Goal: Transaction & Acquisition: Purchase product/service

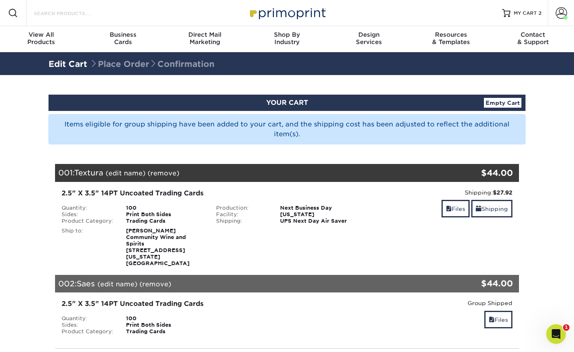
click at [47, 18] on input "Search Products" at bounding box center [73, 13] width 80 height 10
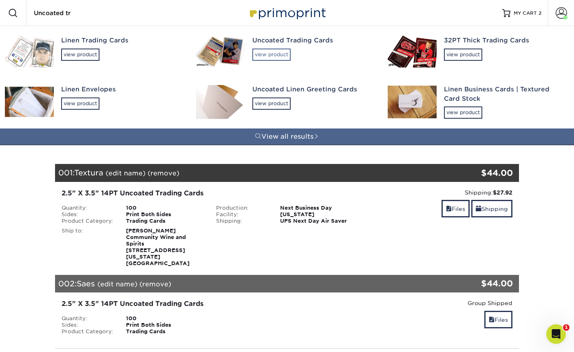
type input "Uncoated tr"
click at [262, 54] on div "view product" at bounding box center [272, 55] width 38 height 12
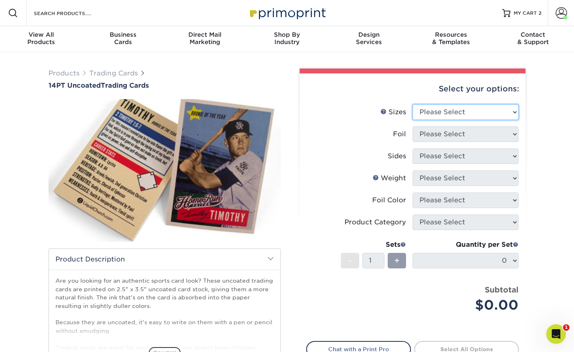
select select "2.50x3.50"
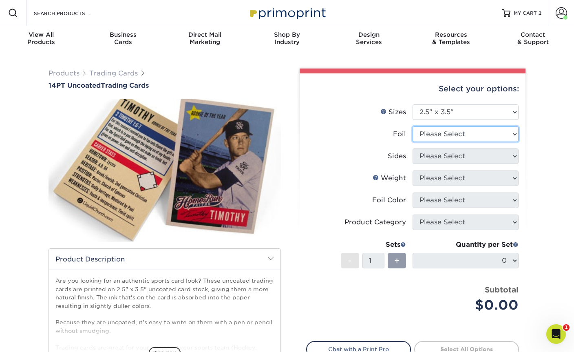
select select "0"
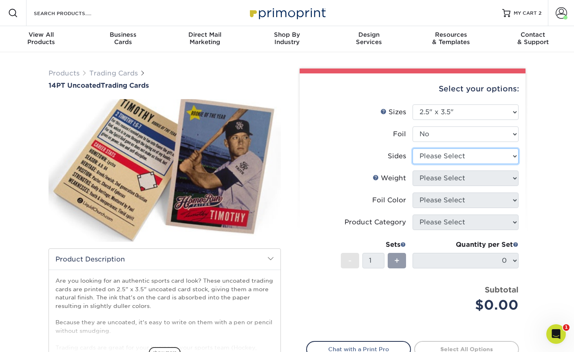
select select "13abbda7-1d64-4f25-8bb2-c179b224825d"
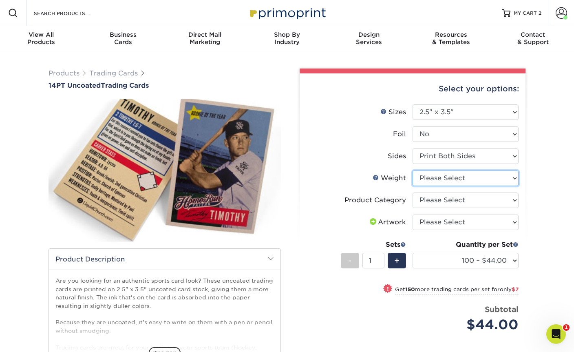
select select "14PT Uncoated"
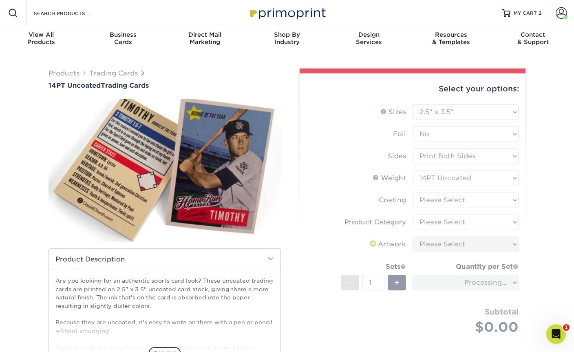
click at [444, 200] on form "Sizes Help Sizes Please Select 2.5" x 3.5" Foil Please Select Yes No -" at bounding box center [412, 228] width 213 height 249
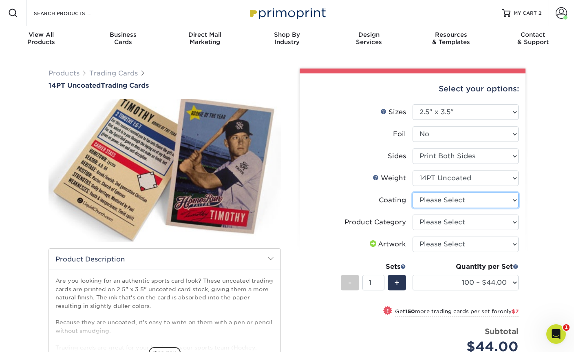
select select "3e7618de-abca-4bda-9f97-8b9129e913d8"
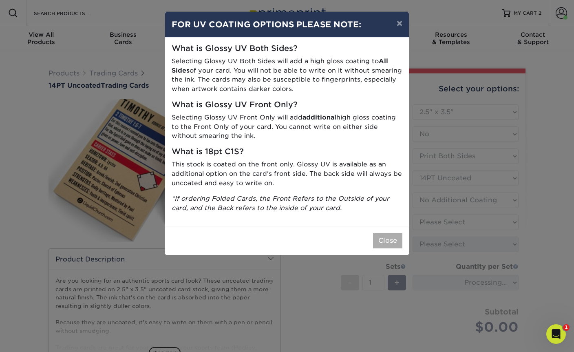
click at [381, 236] on button "Close" at bounding box center [387, 241] width 29 height 16
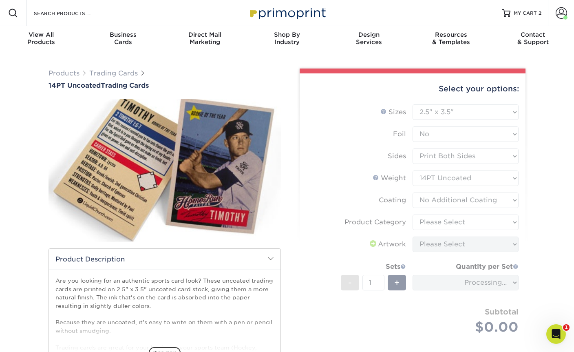
click at [439, 222] on form "Sizes Help Sizes Please Select 2.5" x 3.5" Foil Please Select Yes No -" at bounding box center [412, 228] width 213 height 249
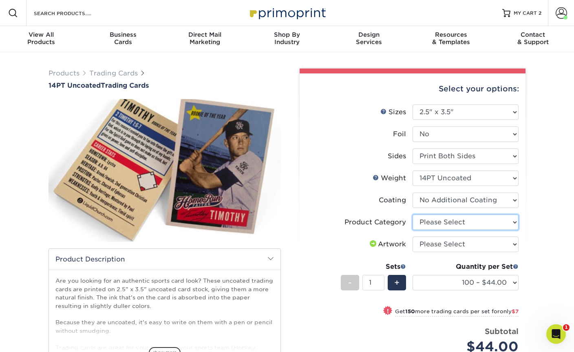
select select "c2f9bce9-36c2-409d-b101-c29d9d031e18"
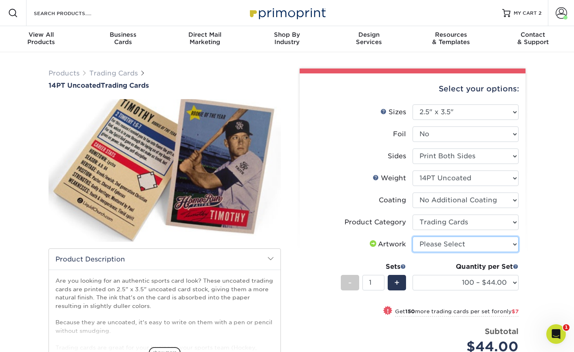
select select "upload"
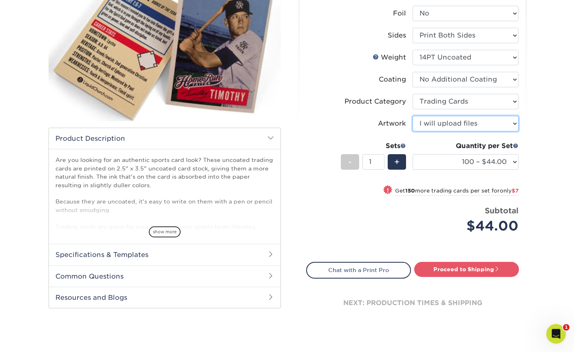
scroll to position [121, 0]
click at [448, 269] on link "Proceed to Shipping" at bounding box center [467, 269] width 105 height 15
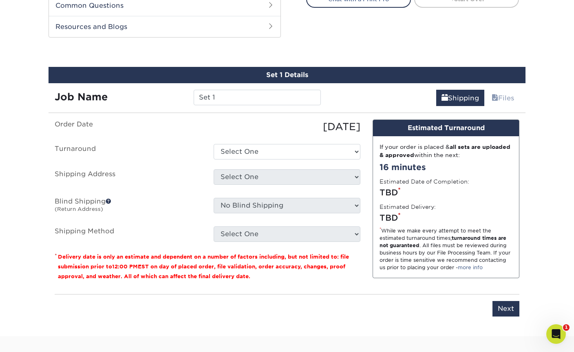
scroll to position [404, 0]
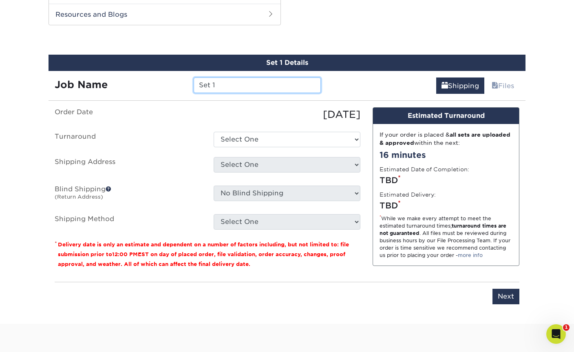
click at [235, 87] on input "Set 1" at bounding box center [257, 86] width 127 height 16
type input "S"
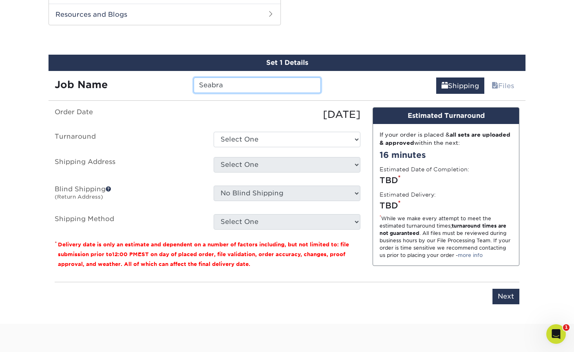
type input "Seabra"
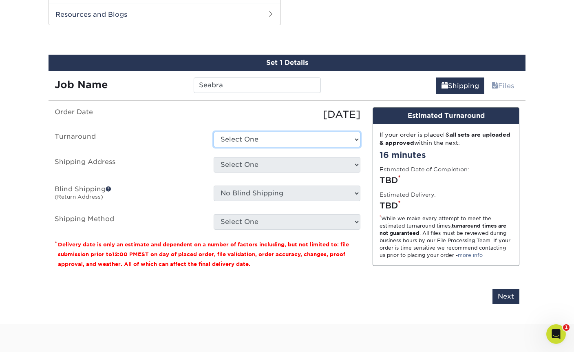
select select "0d2faee0-c055-4bd7-8947-1941f673ad10"
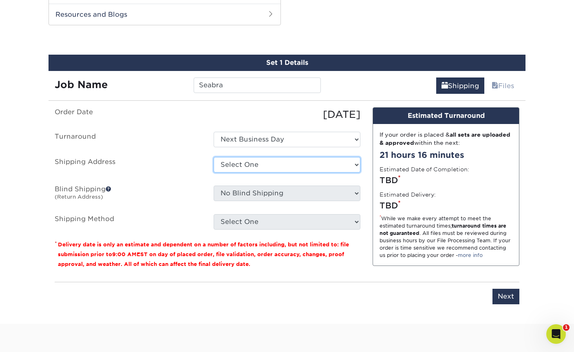
select select "280859"
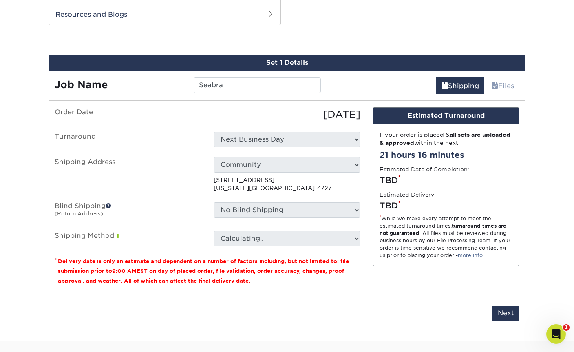
click at [265, 234] on select "Calculating.." at bounding box center [287, 239] width 147 height 16
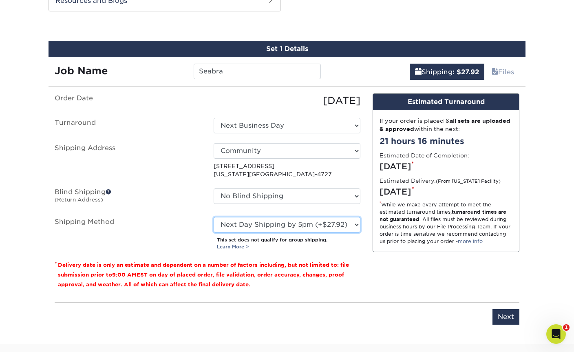
scroll to position [418, 0]
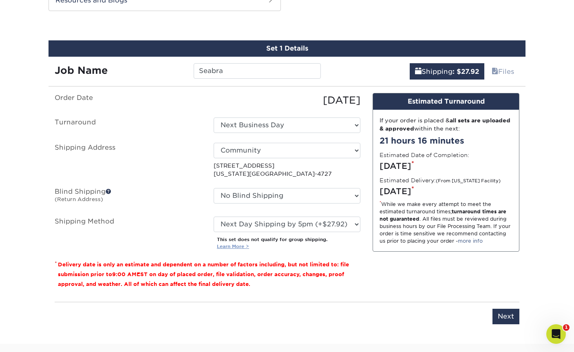
click at [240, 245] on link "Learn More >" at bounding box center [233, 247] width 32 height 6
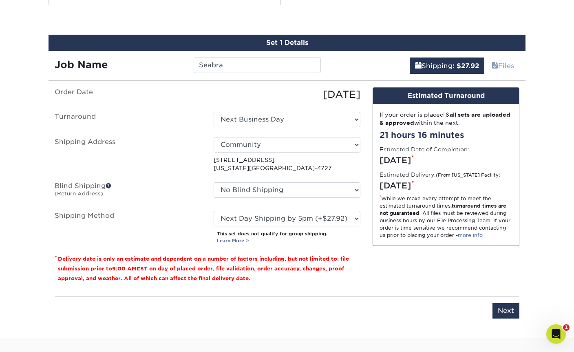
scroll to position [421, 0]
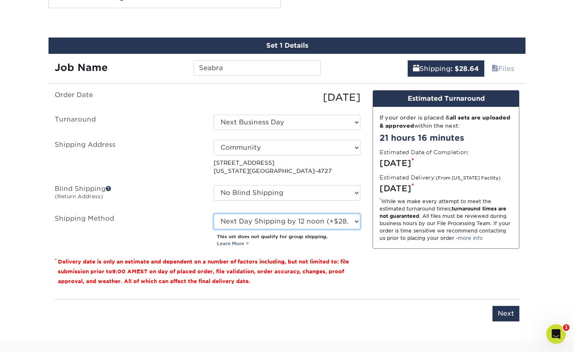
select select "13"
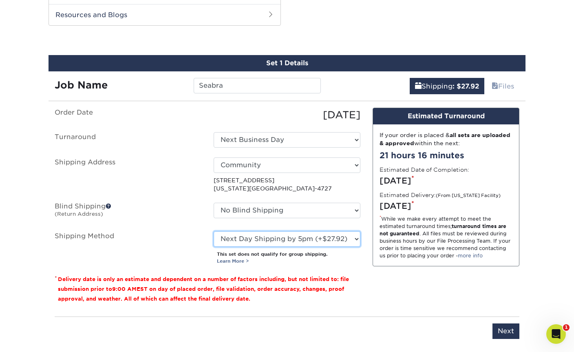
scroll to position [404, 0]
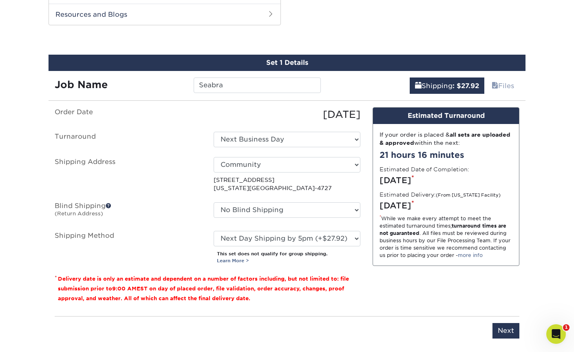
click at [505, 326] on input "Next" at bounding box center [506, 331] width 27 height 16
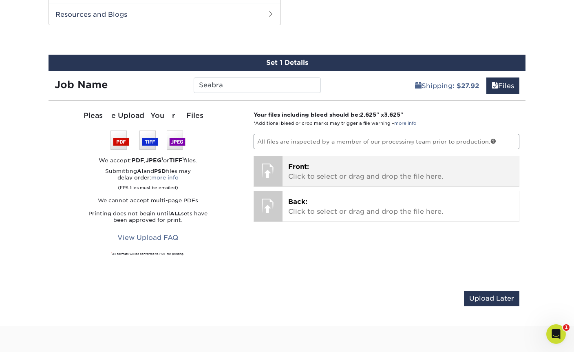
click at [329, 177] on p "Front: Click to select or drag and drop the file here." at bounding box center [401, 172] width 226 height 20
click at [321, 168] on p "Front: Click to select or drag and drop the file here." at bounding box center [401, 172] width 226 height 20
click at [364, 165] on p "Front: Click to select or drag and drop the file here." at bounding box center [401, 172] width 226 height 20
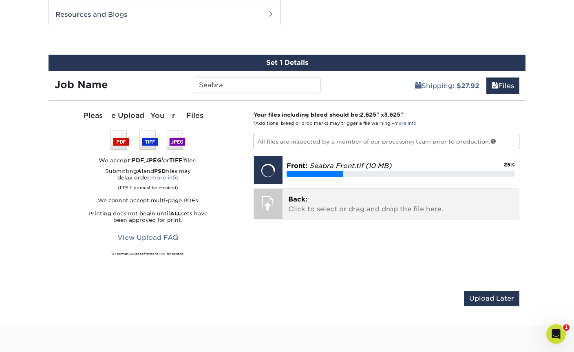
click at [299, 208] on p "Back: Click to select or drag and drop the file here." at bounding box center [401, 205] width 226 height 20
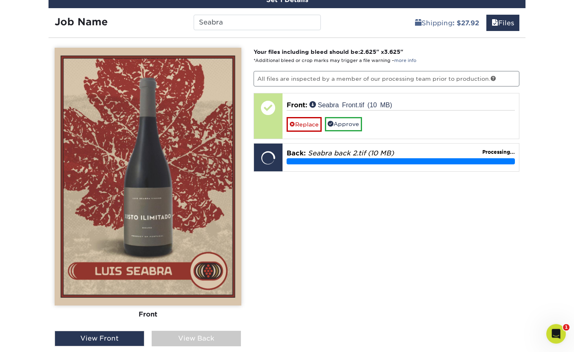
scroll to position [467, 0]
click at [171, 337] on div "View Back" at bounding box center [197, 339] width 90 height 16
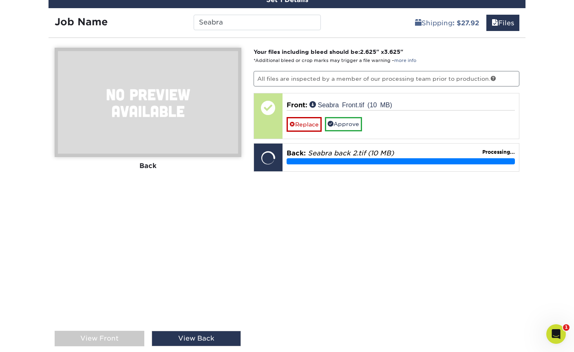
click at [93, 331] on div "View Front" at bounding box center [100, 339] width 90 height 16
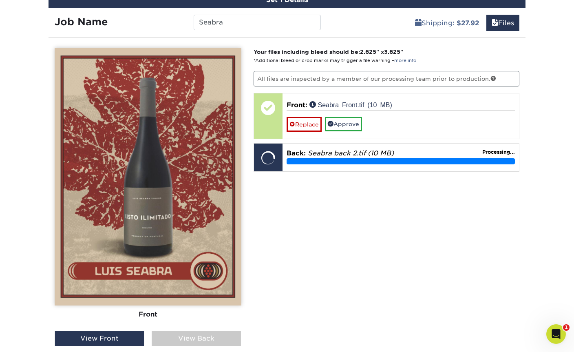
click at [348, 123] on link "Approve" at bounding box center [343, 124] width 37 height 14
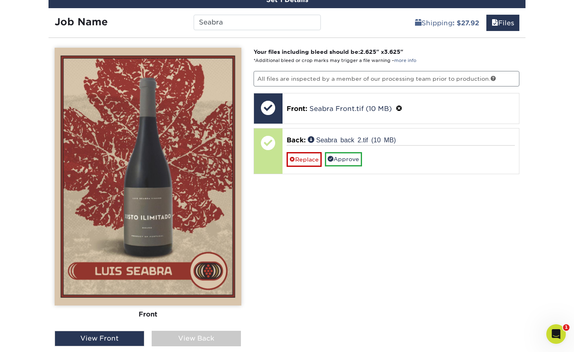
click at [174, 331] on div "View Back" at bounding box center [197, 339] width 90 height 16
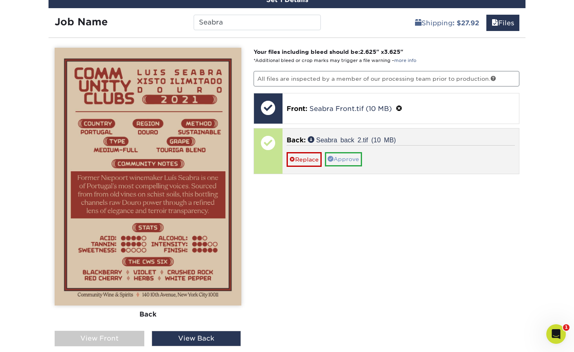
click at [342, 158] on link "Approve" at bounding box center [343, 159] width 37 height 14
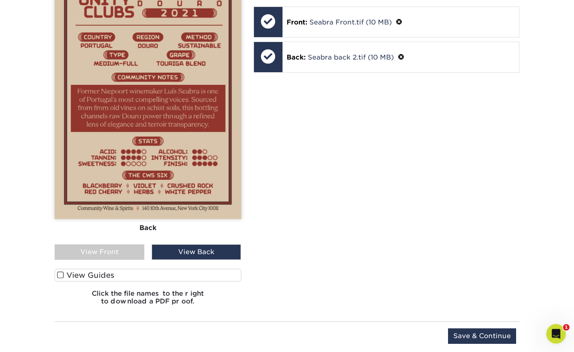
click at [469, 332] on input "Save & Continue" at bounding box center [482, 337] width 68 height 16
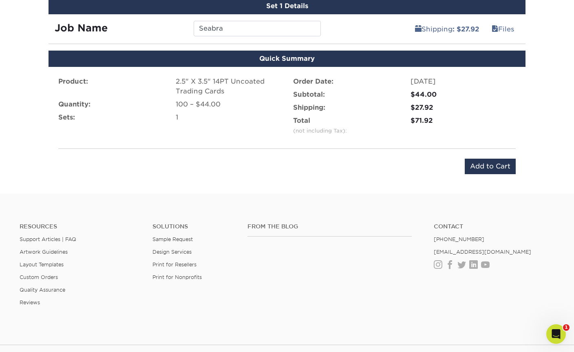
scroll to position [460, 0]
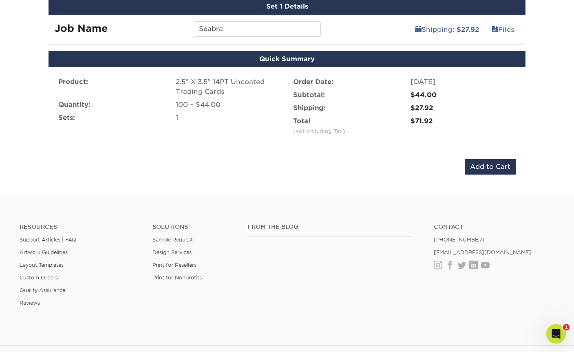
click at [495, 167] on input "Add to Cart" at bounding box center [490, 168] width 51 height 16
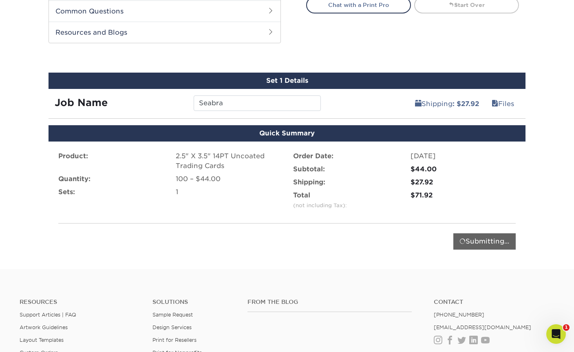
scroll to position [385, 0]
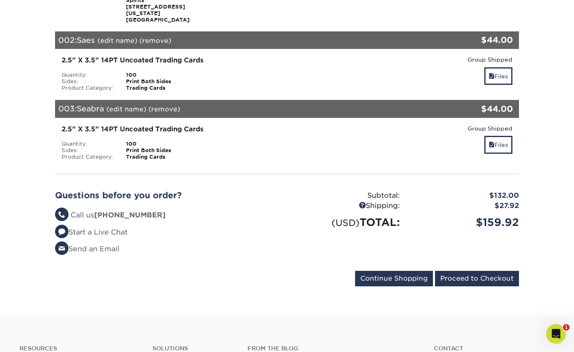
scroll to position [244, 0]
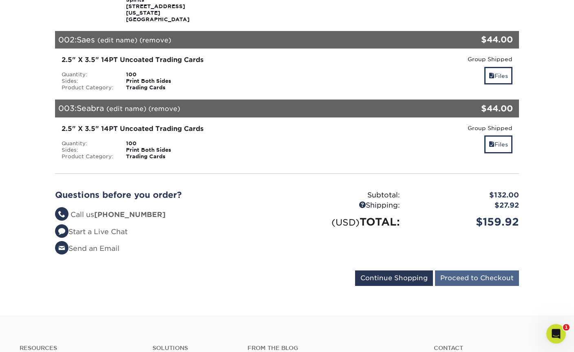
click at [461, 271] on input "Proceed to Checkout" at bounding box center [477, 279] width 84 height 16
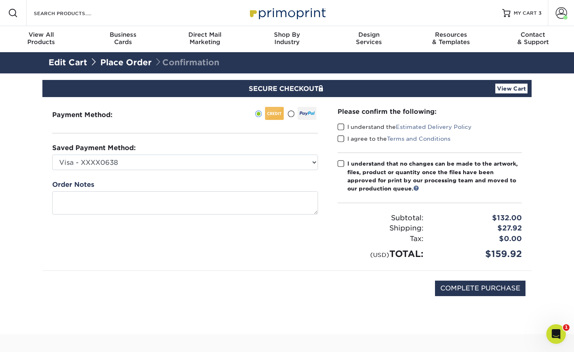
click at [340, 126] on span at bounding box center [341, 127] width 7 height 8
click at [0, 0] on input "I understand the Estimated Delivery Policy" at bounding box center [0, 0] width 0 height 0
click at [341, 135] on span at bounding box center [341, 139] width 7 height 8
click at [0, 0] on input "I agree to the Terms and Conditions" at bounding box center [0, 0] width 0 height 0
click at [342, 161] on span at bounding box center [341, 164] width 7 height 8
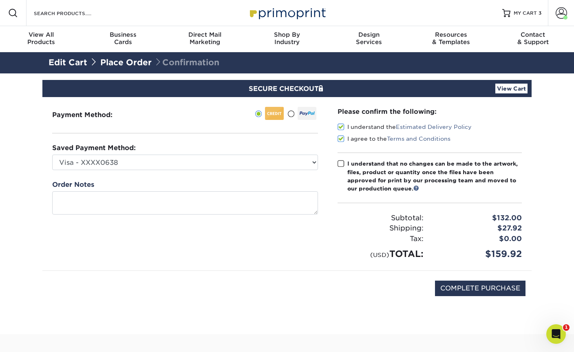
click at [0, 0] on input "I understand that no changes can be made to the artwork, files, product or quan…" at bounding box center [0, 0] width 0 height 0
click at [458, 288] on input "COMPLETE PURCHASE" at bounding box center [480, 289] width 91 height 16
type input "PROCESSING, PLEASE WAIT..."
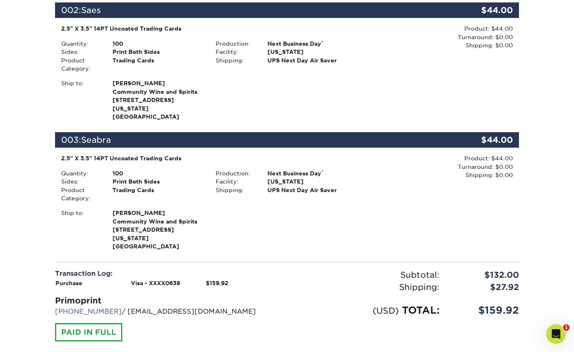
scroll to position [261, 0]
